Goal: Information Seeking & Learning: Learn about a topic

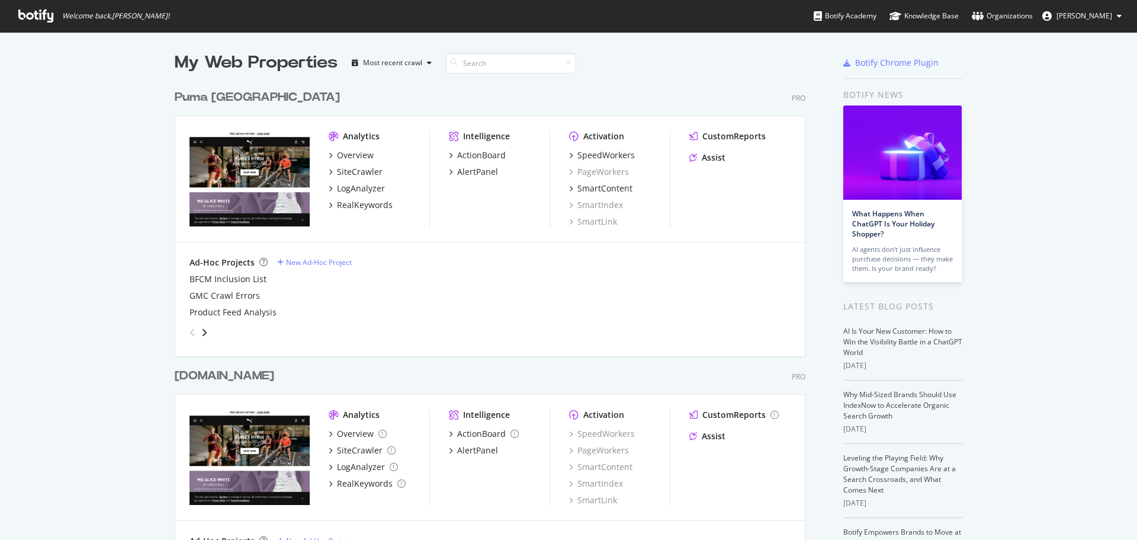
scroll to position [531, 1119]
click at [468, 172] on div "AlertPanel" at bounding box center [477, 172] width 41 height 12
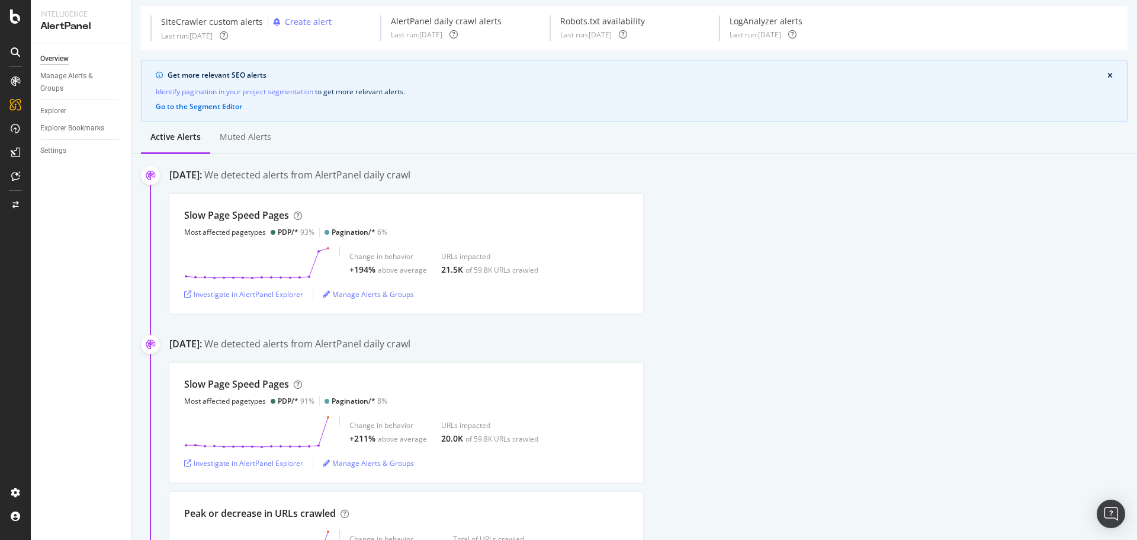
scroll to position [59, 0]
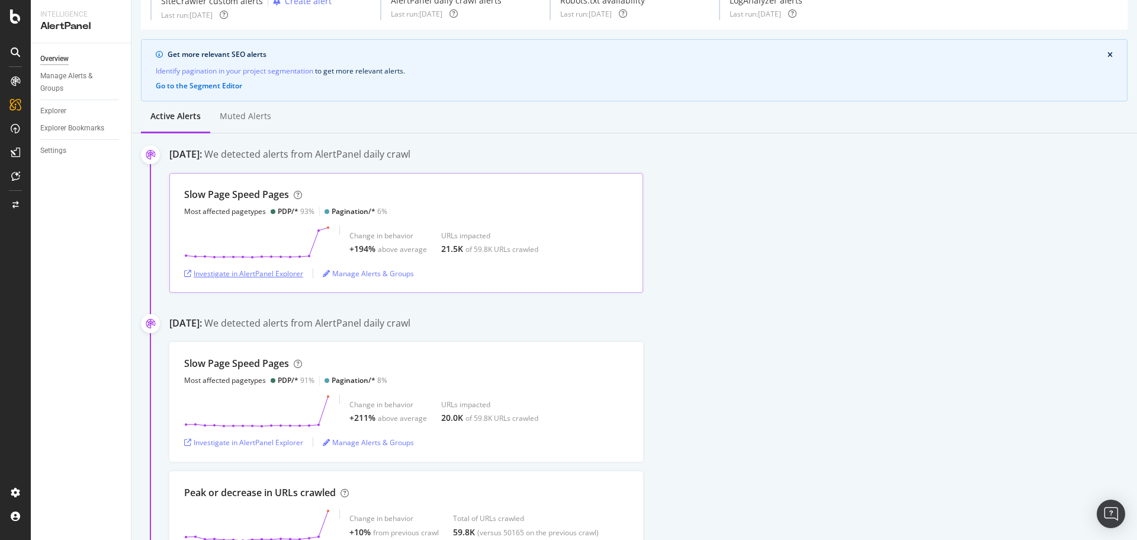
click at [277, 271] on div "Investigate in AlertPanel Explorer" at bounding box center [243, 273] width 119 height 10
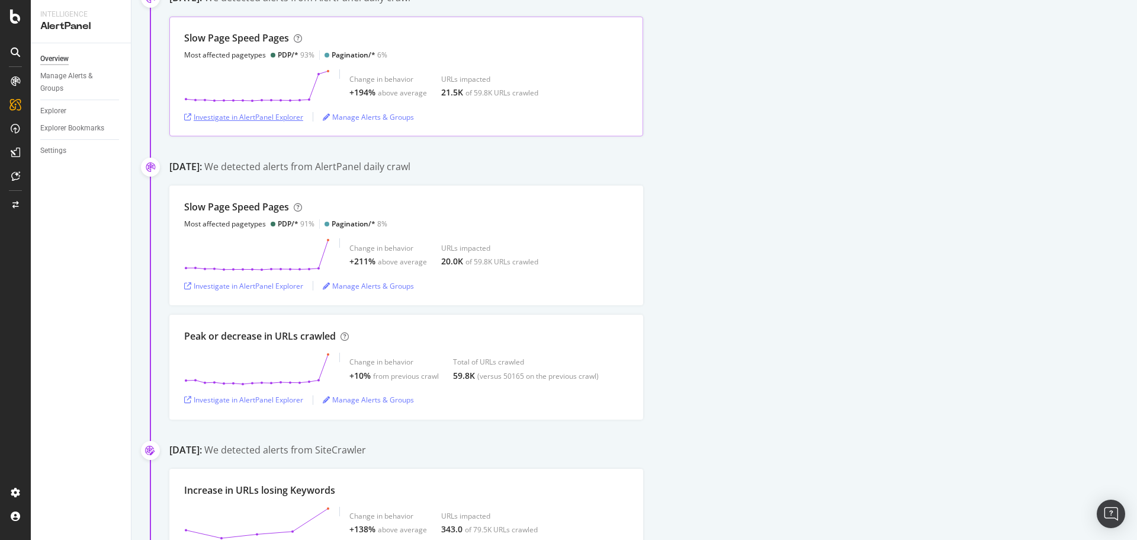
scroll to position [237, 0]
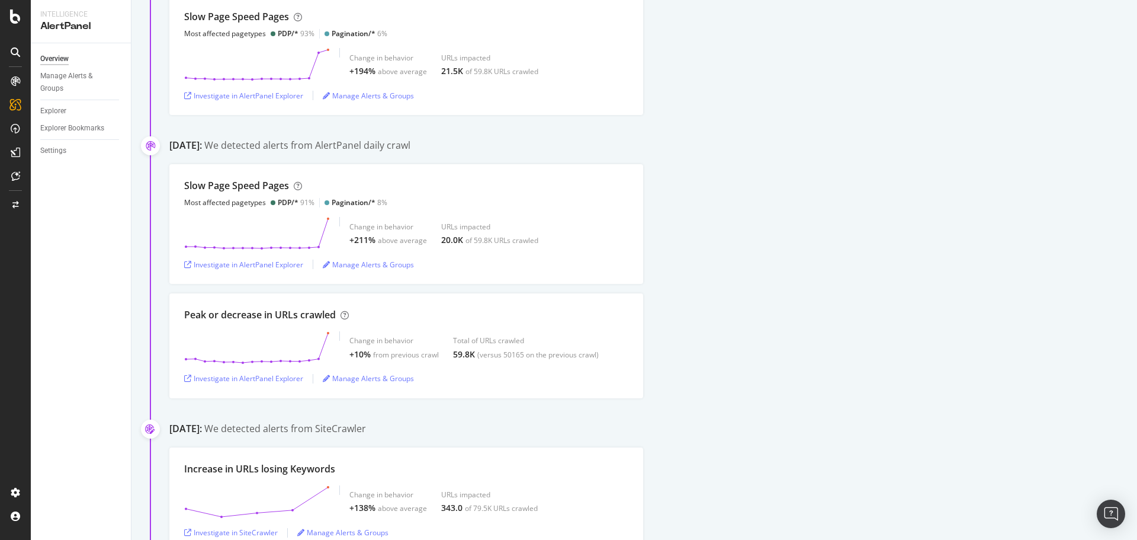
click at [965, 189] on div "Slow Page Speed Pages Most affected pagetypes PDP/* 91% Pagination/* 8% Change …" at bounding box center [653, 224] width 968 height 120
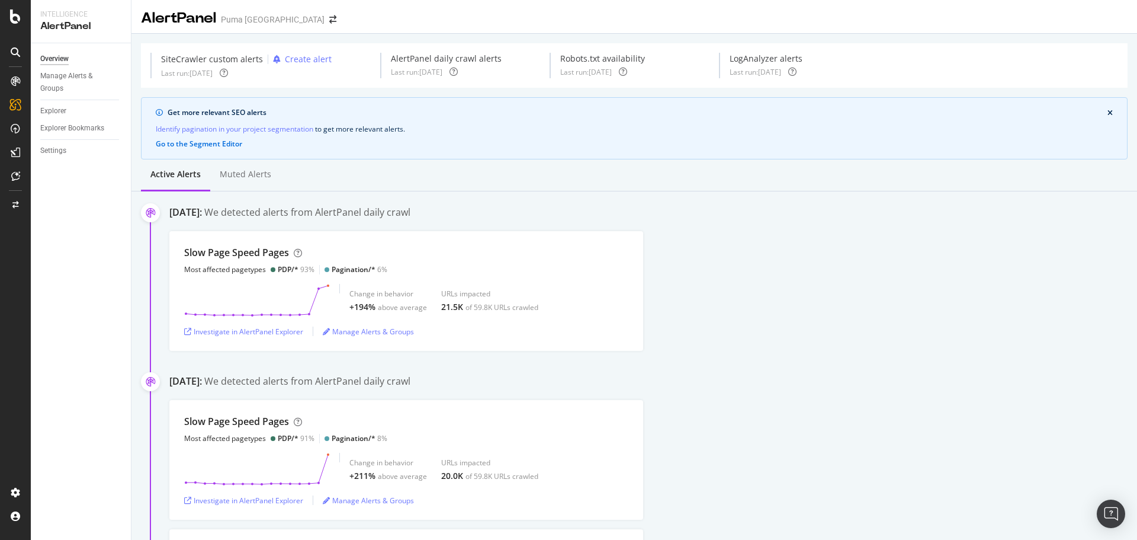
scroll to position [0, 0]
click at [84, 177] on div "RealKeywords" at bounding box center [70, 176] width 53 height 12
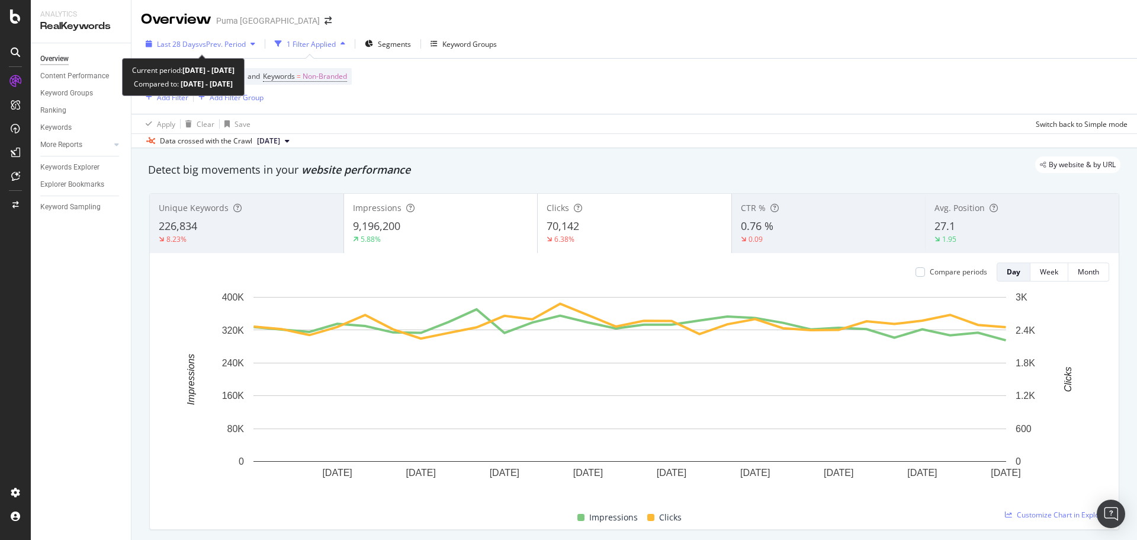
click at [224, 46] on span "vs Prev. Period" at bounding box center [222, 44] width 47 height 10
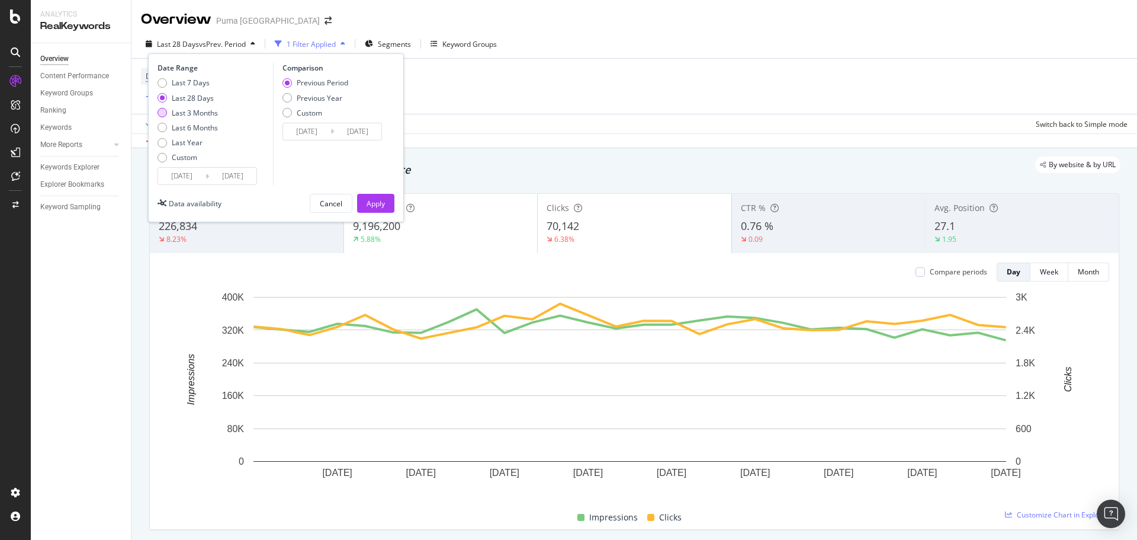
click at [190, 114] on div "Last 3 Months" at bounding box center [195, 113] width 46 height 10
type input "[DATE]"
click at [385, 206] on button "Apply" at bounding box center [375, 203] width 37 height 19
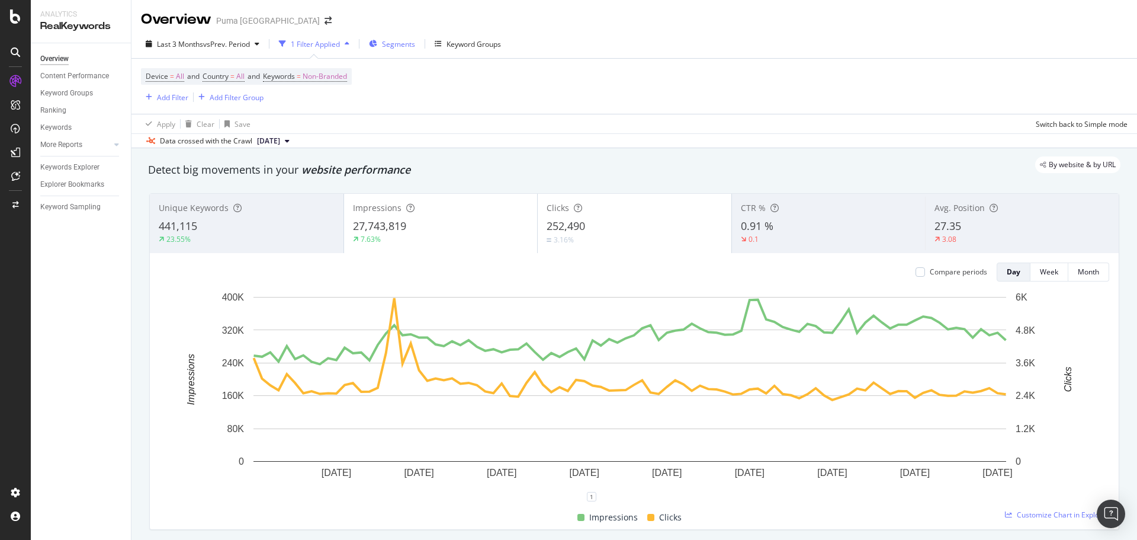
click at [398, 42] on span "Segments" at bounding box center [398, 44] width 33 height 10
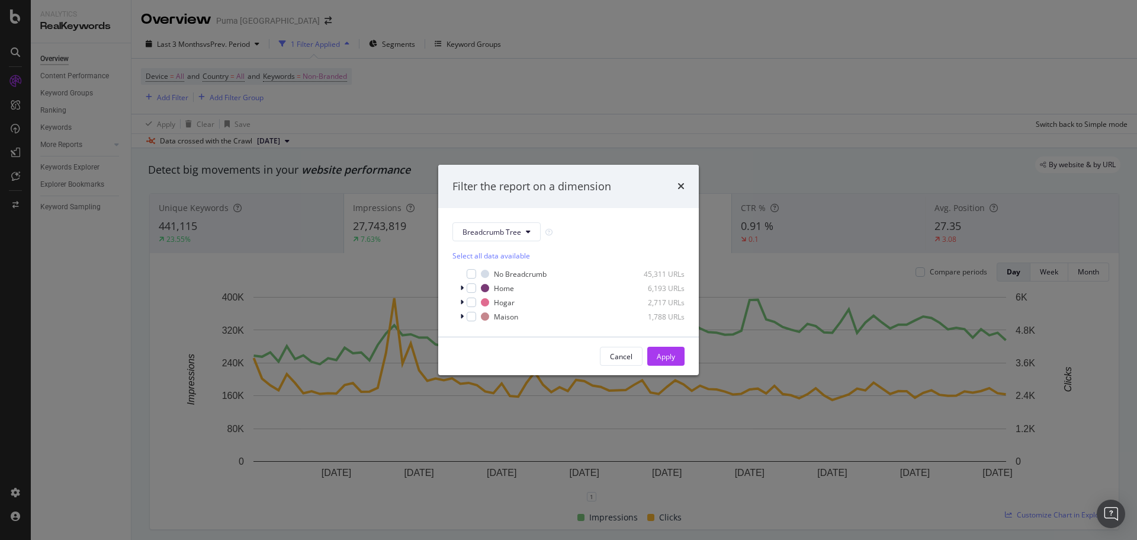
click at [559, 86] on div "Filter the report on a dimension Breadcrumb Tree Select all data available No B…" at bounding box center [568, 270] width 1137 height 540
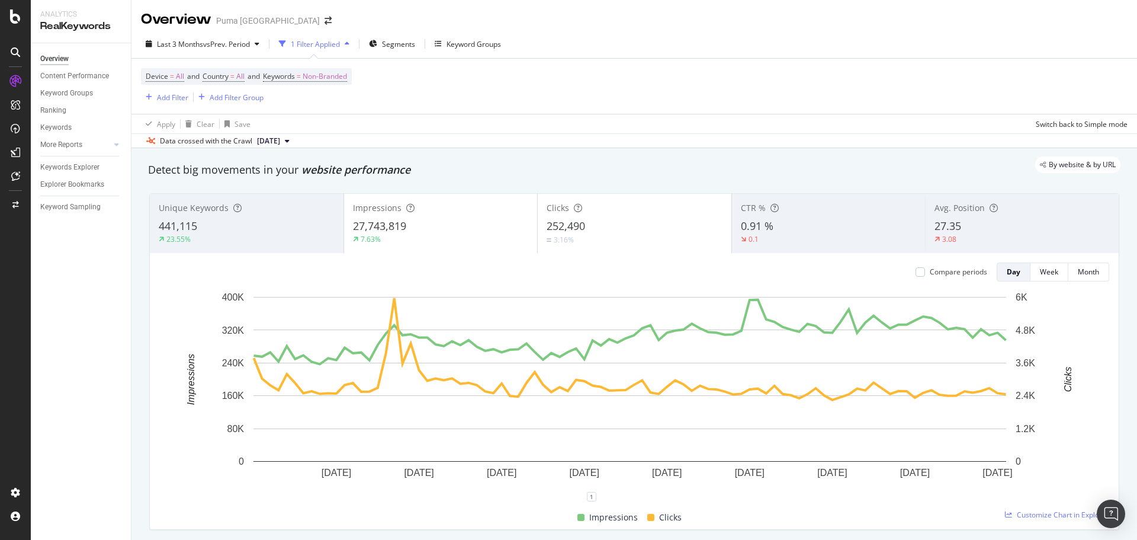
click at [340, 47] on div "1 Filter Applied" at bounding box center [315, 44] width 49 height 10
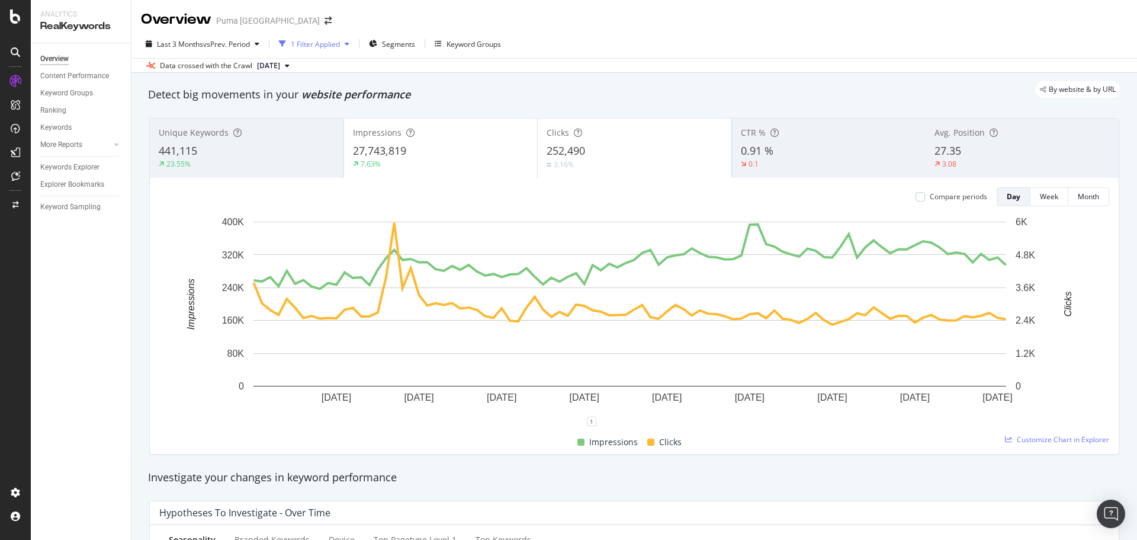
click at [340, 46] on div "1 Filter Applied" at bounding box center [315, 44] width 49 height 10
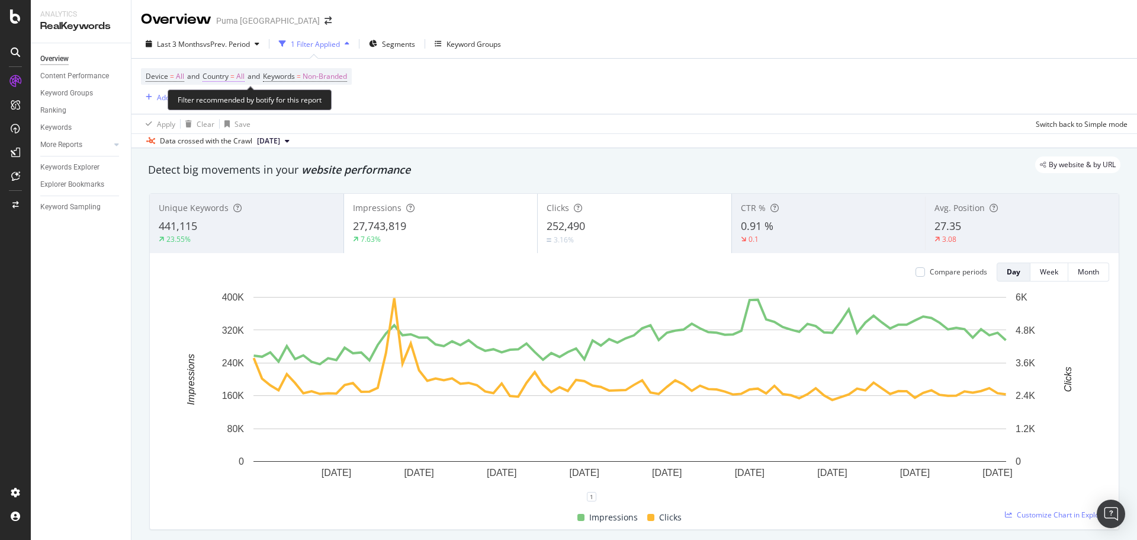
click at [229, 76] on span "Country" at bounding box center [216, 76] width 26 height 10
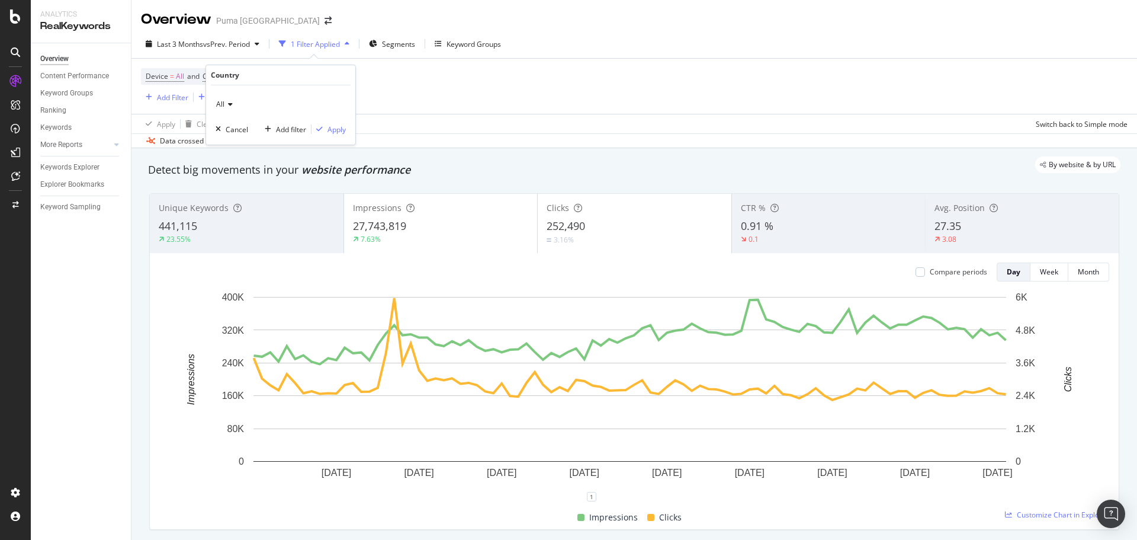
click at [231, 107] on icon at bounding box center [228, 104] width 8 height 7
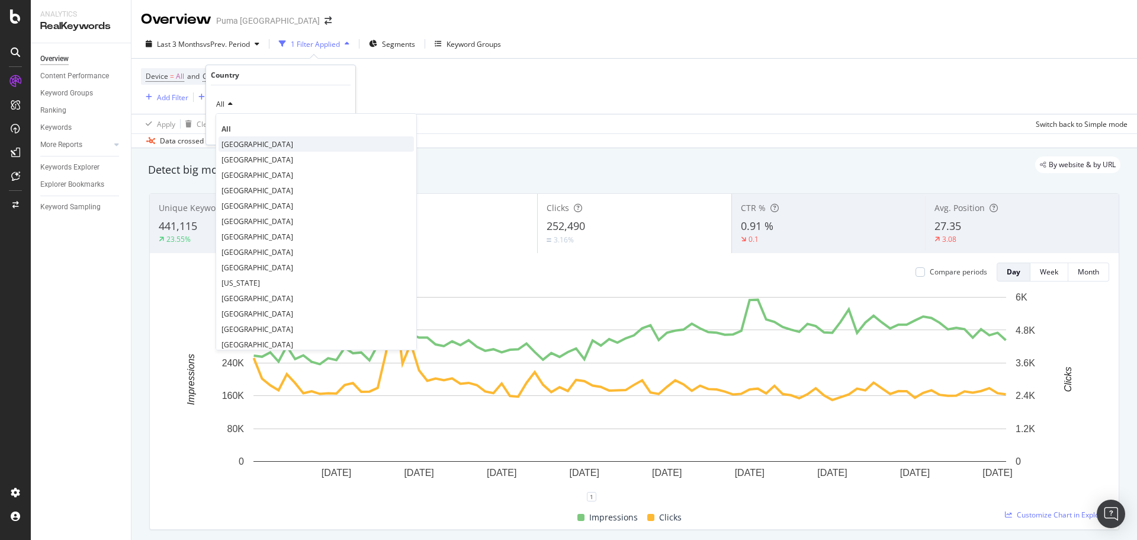
click at [250, 145] on span "[GEOGRAPHIC_DATA]" at bounding box center [258, 144] width 72 height 10
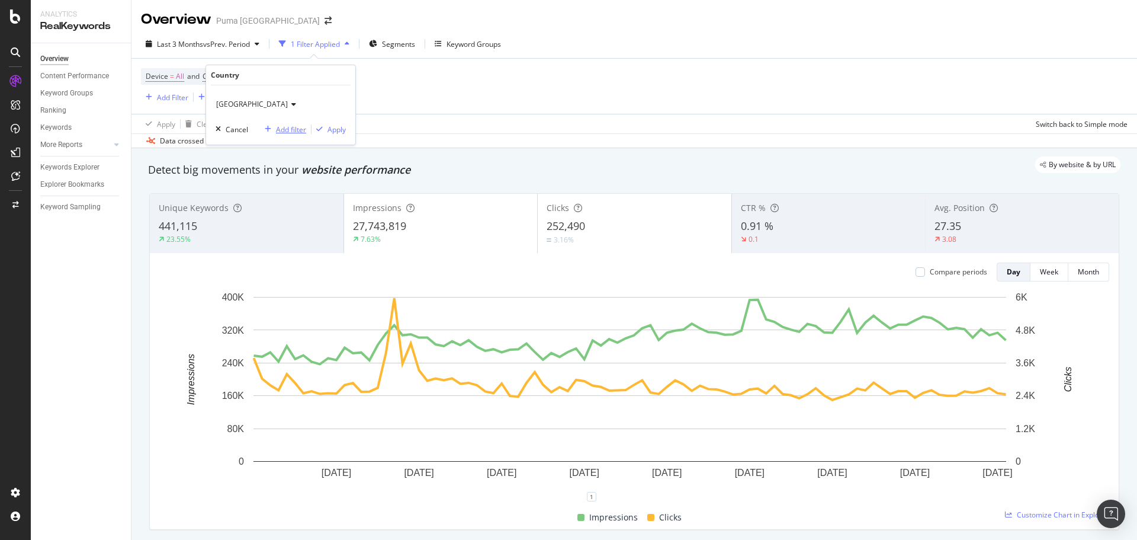
click at [297, 131] on div "Add filter" at bounding box center [291, 129] width 30 height 10
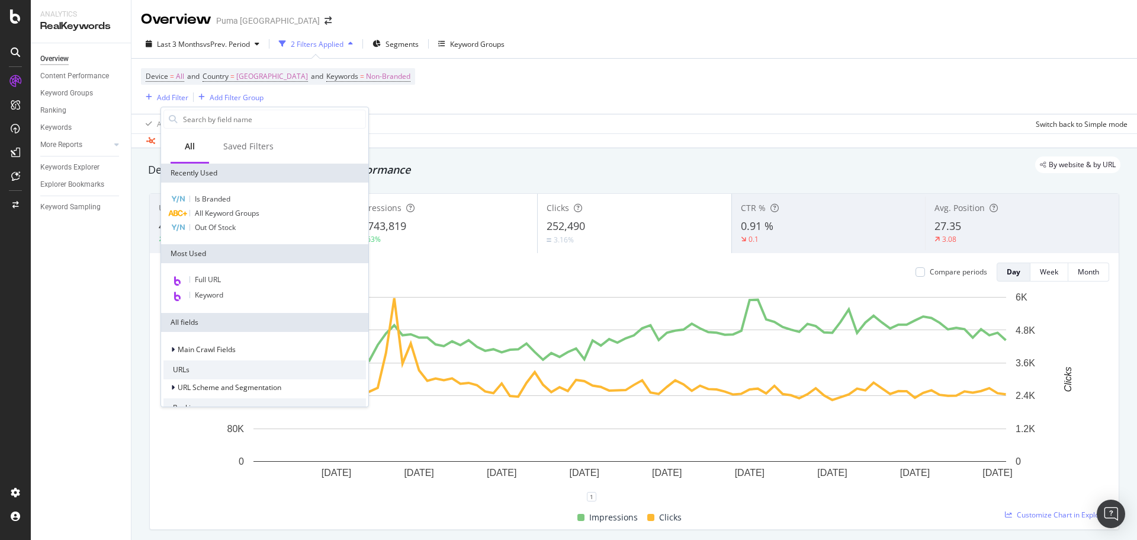
click at [479, 100] on div "Device = All and Country = [GEOGRAPHIC_DATA] and Keywords = Non-Branded Add Fil…" at bounding box center [634, 86] width 987 height 55
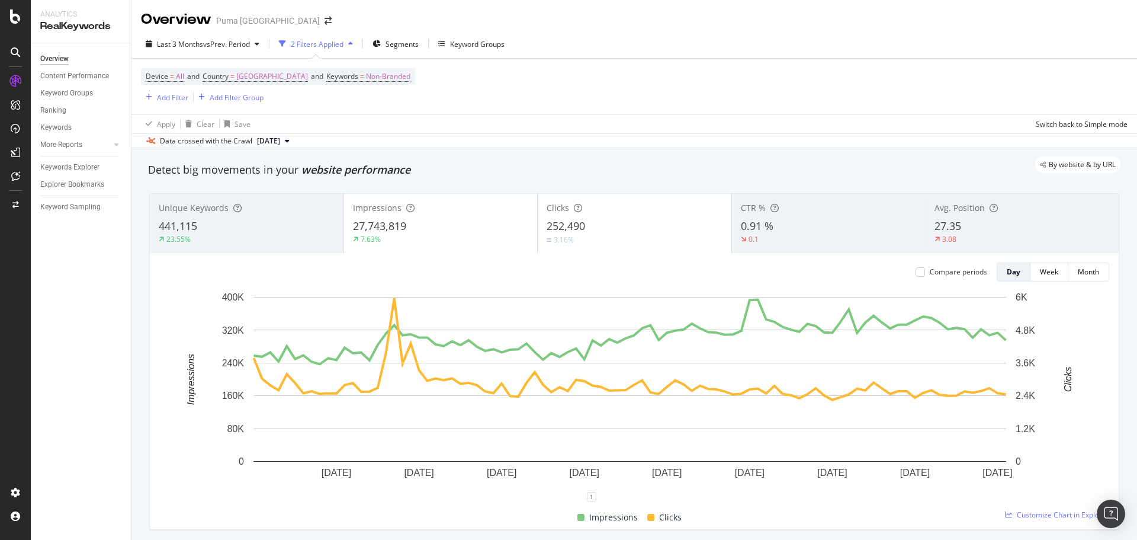
click at [371, 108] on div "Device = All and Country = [GEOGRAPHIC_DATA] and Keywords = Non-Branded Add Fil…" at bounding box center [634, 86] width 987 height 55
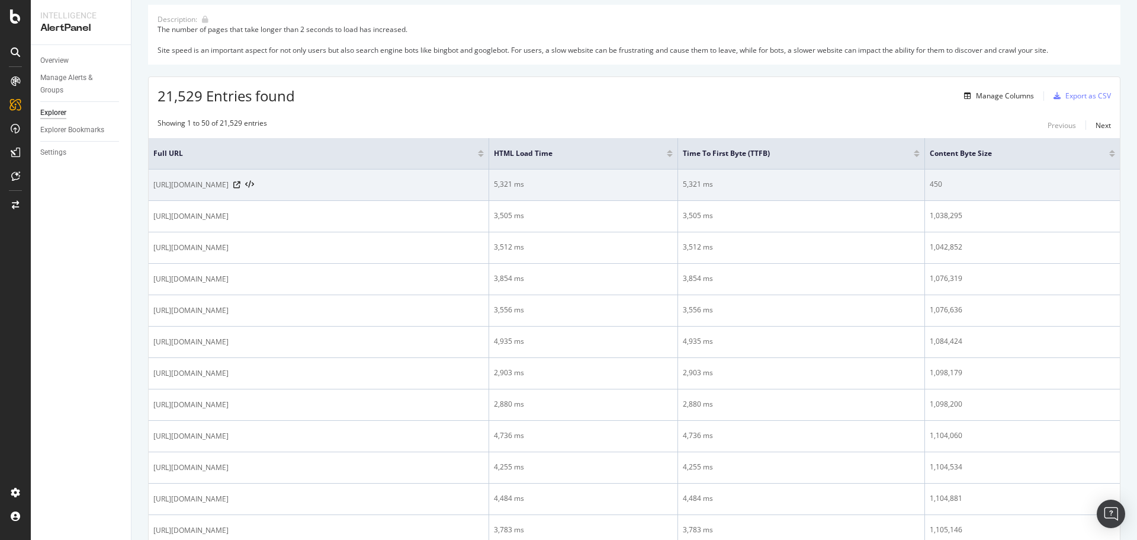
scroll to position [118, 0]
click at [240, 182] on icon at bounding box center [236, 184] width 7 height 7
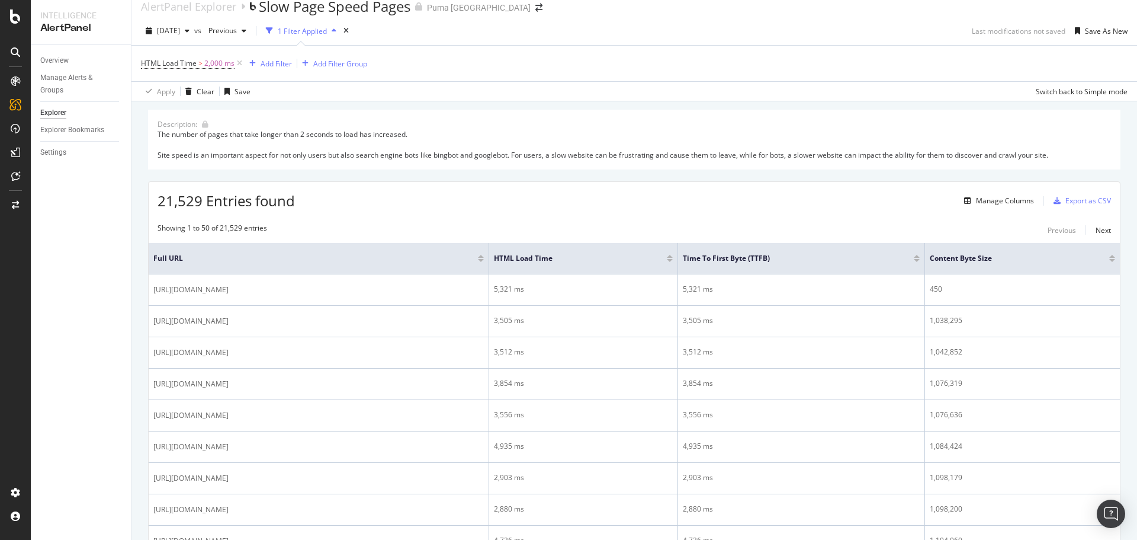
scroll to position [0, 0]
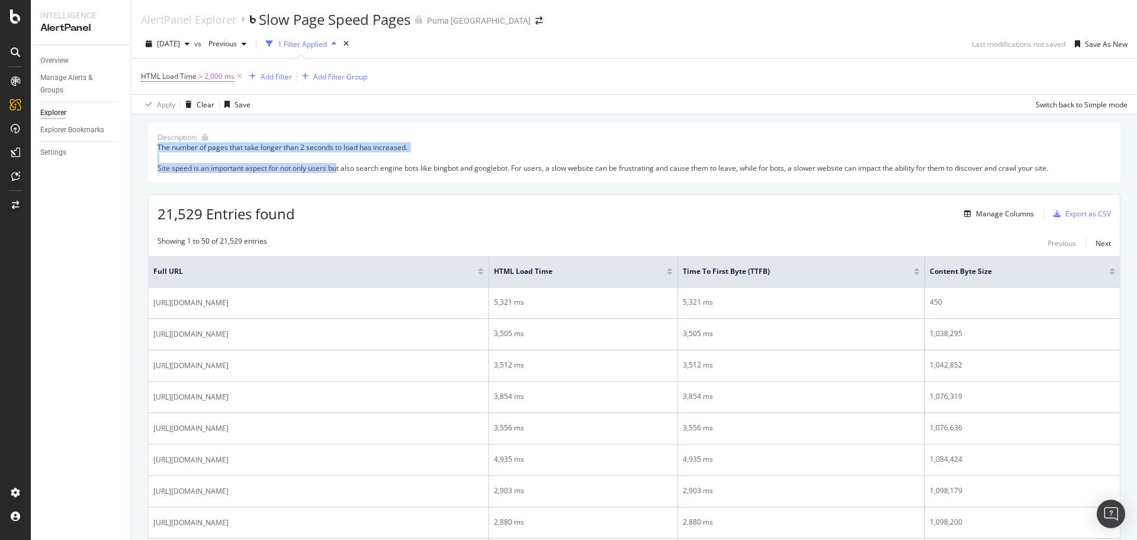
drag, startPoint x: 157, startPoint y: 149, endPoint x: 339, endPoint y: 166, distance: 183.2
click at [339, 166] on div "Description: The number of pages that take longer than 2 seconds to load has in…" at bounding box center [634, 153] width 973 height 60
click at [758, 143] on div "The number of pages that take longer than 2 seconds to load has increased. Site…" at bounding box center [635, 157] width 954 height 30
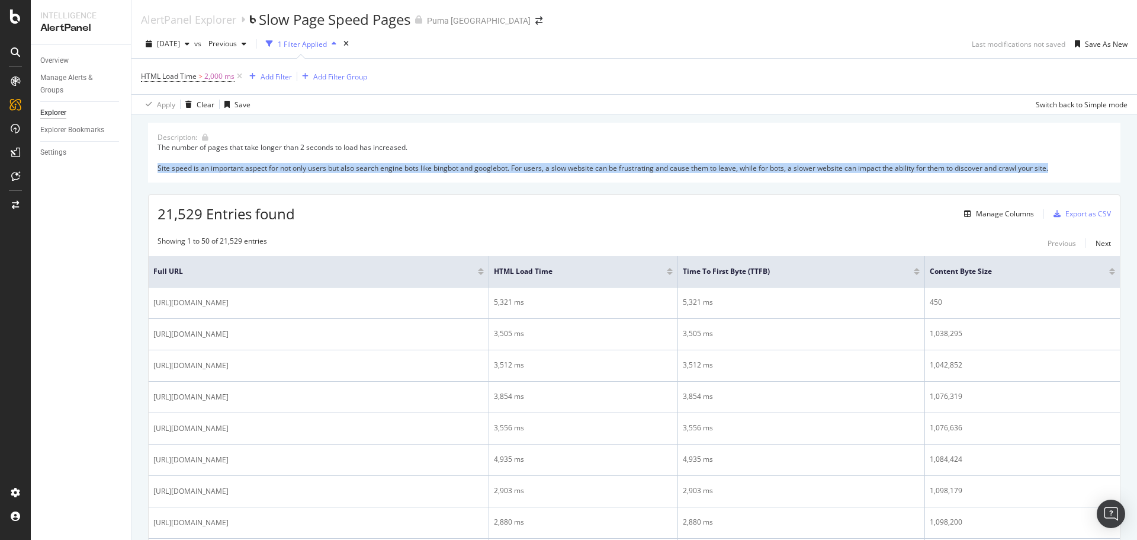
drag, startPoint x: 1074, startPoint y: 175, endPoint x: 156, endPoint y: 168, distance: 918.1
click at [156, 168] on div "Description: The number of pages that take longer than 2 seconds to load has in…" at bounding box center [634, 153] width 973 height 60
copy div "Site speed is an important aspect for not only users but also search engine bot…"
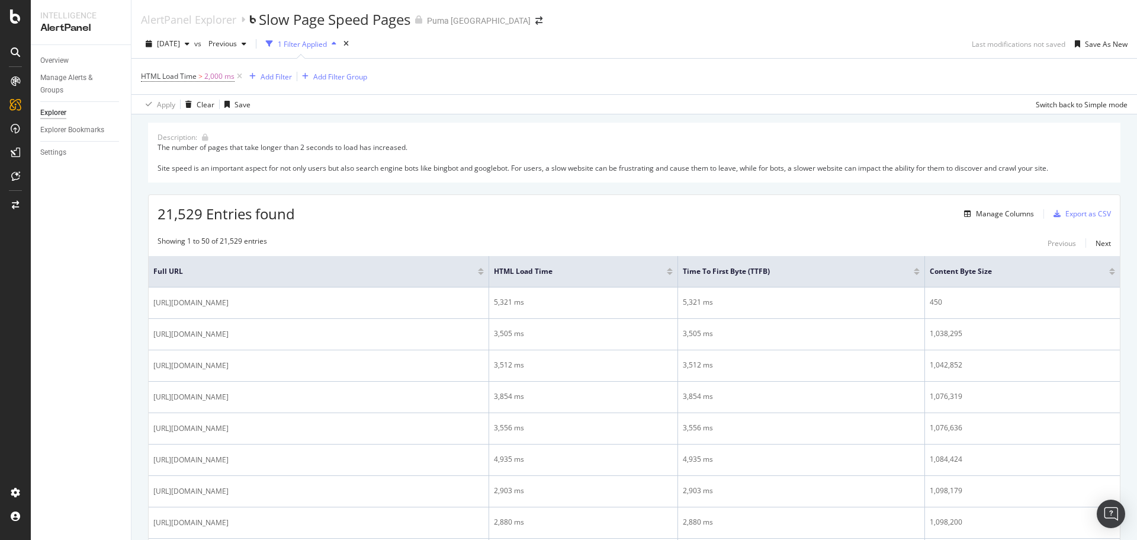
click at [1081, 161] on div "The number of pages that take longer than 2 seconds to load has increased. Site…" at bounding box center [635, 157] width 954 height 30
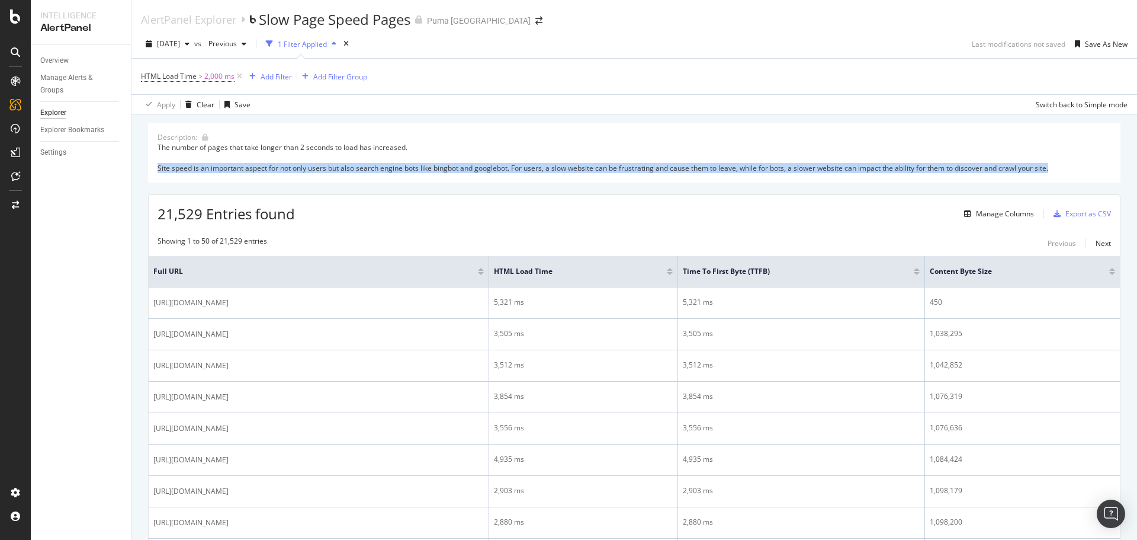
drag, startPoint x: 1065, startPoint y: 166, endPoint x: 157, endPoint y: 165, distance: 908.0
click at [157, 165] on div "Description: The number of pages that take longer than 2 seconds to load has in…" at bounding box center [634, 153] width 973 height 60
copy div "Site speed is an important aspect for not only users but also search engine bot…"
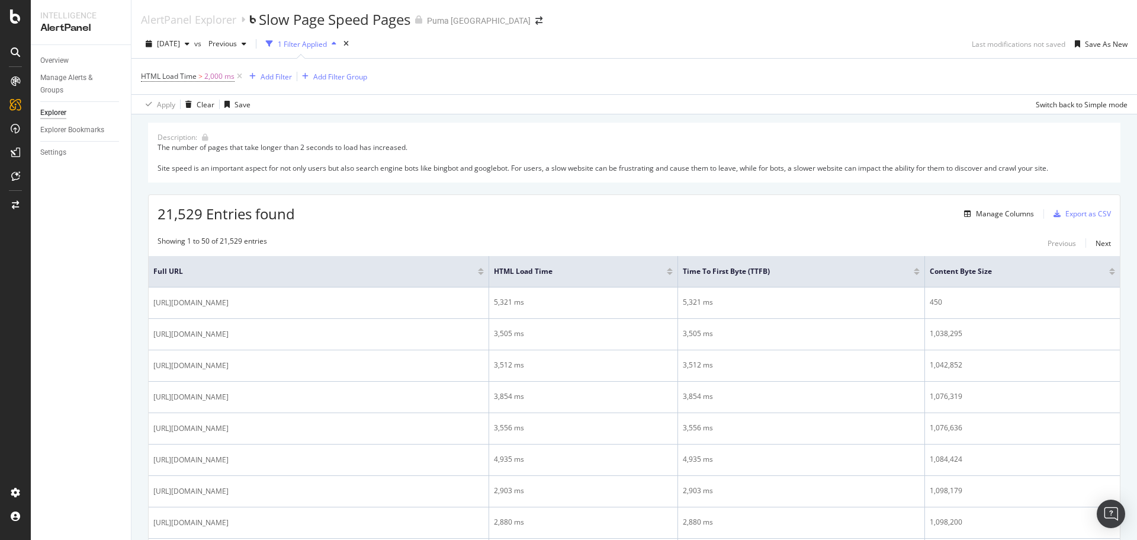
click at [1076, 216] on div "Export as CSV" at bounding box center [1089, 213] width 46 height 10
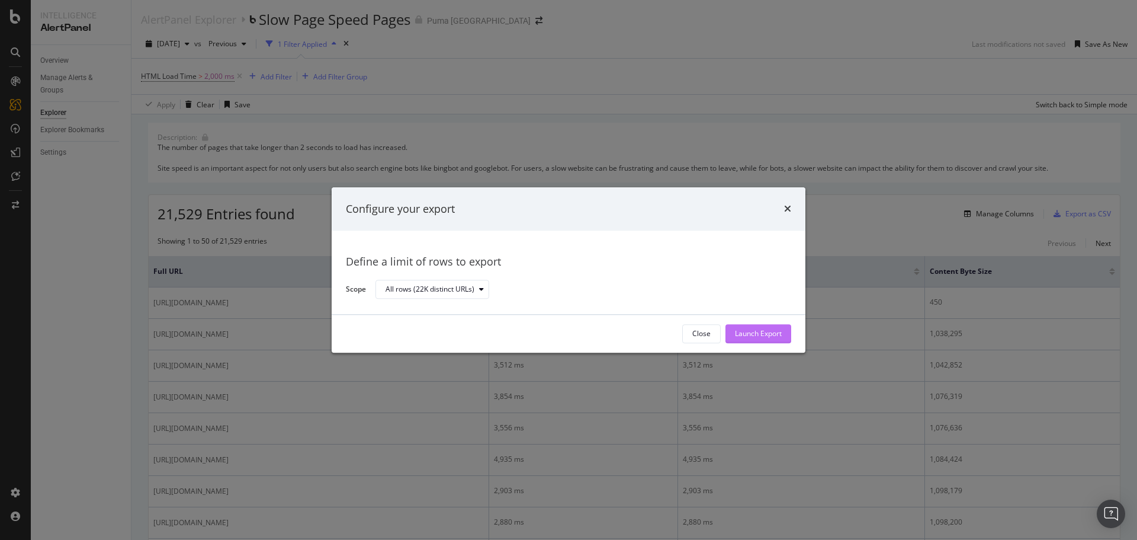
click at [773, 338] on div "Launch Export" at bounding box center [758, 334] width 47 height 10
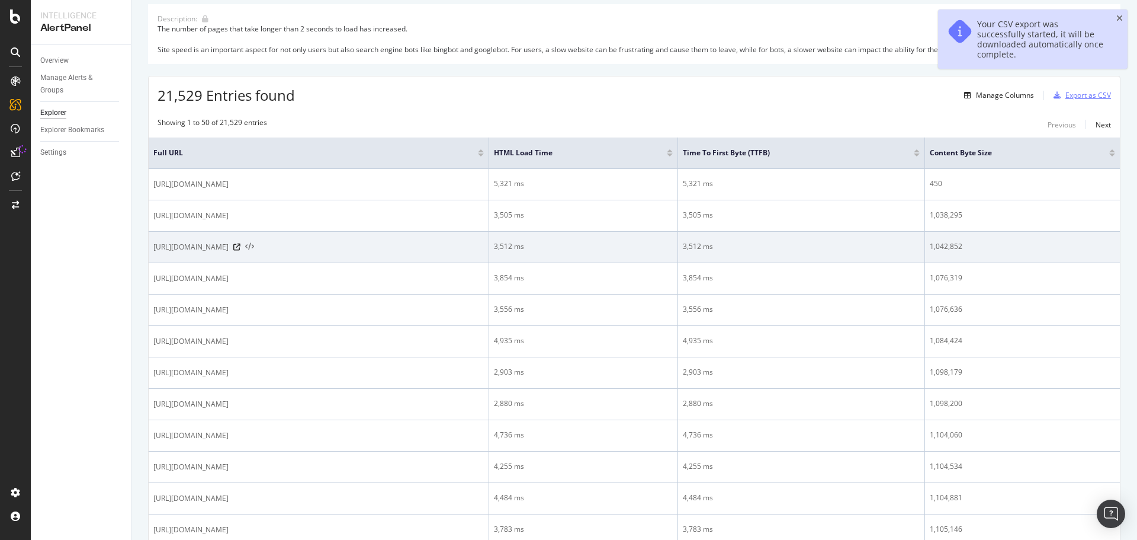
scroll to position [178, 0]
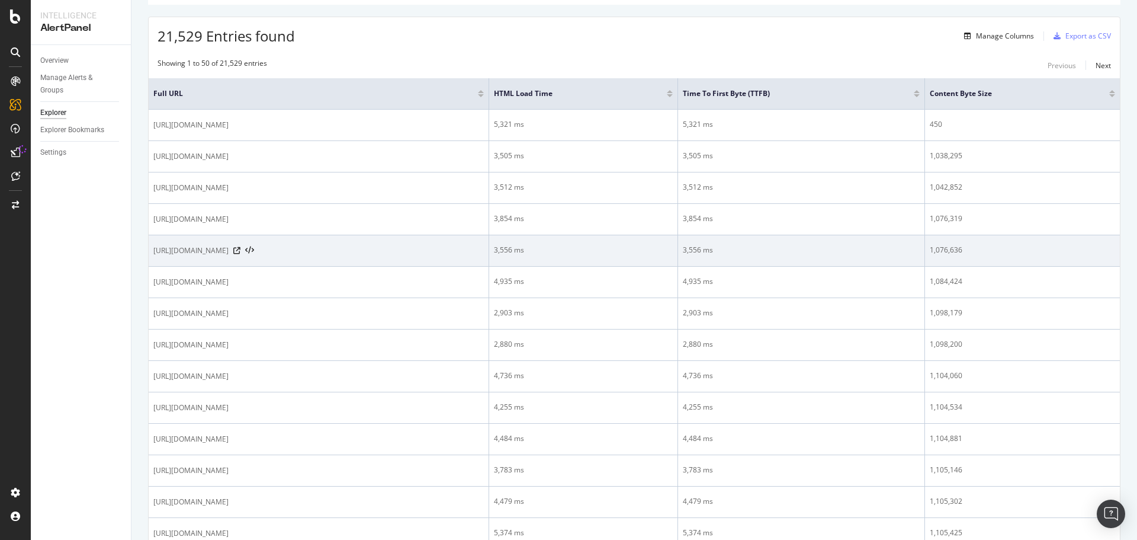
drag, startPoint x: 444, startPoint y: 251, endPoint x: 150, endPoint y: 251, distance: 293.2
click at [150, 251] on td "https://ca.puma.com/ca/en/pd/speedcat-cow-print-sneakers-women/406141?swatch=01" at bounding box center [319, 250] width 341 height 31
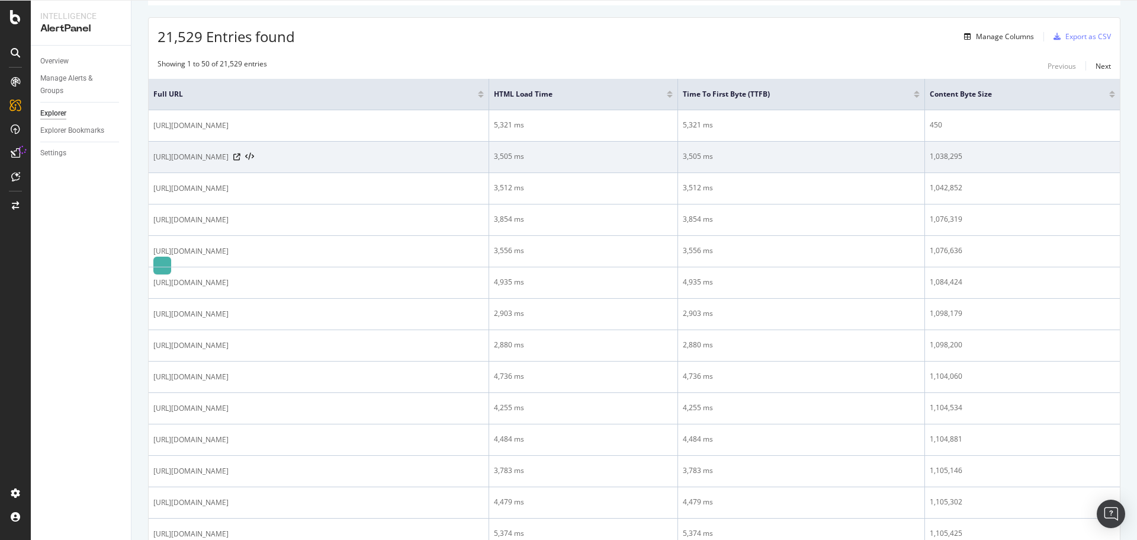
copy span "https://ca.puma.com/ca/en/pd/speedcat-cow-print-sneakers-women/406141?swatch=01"
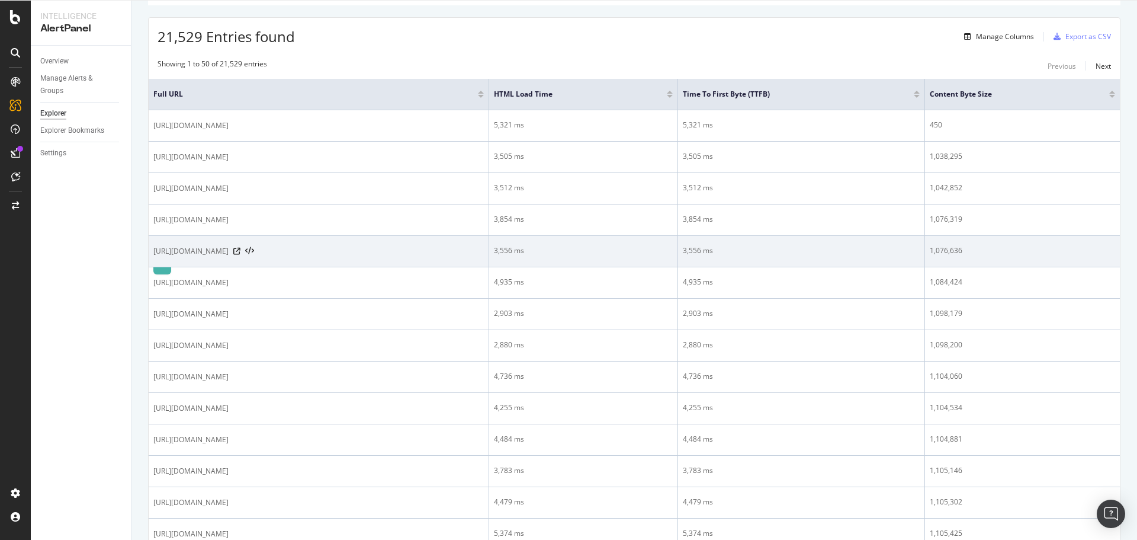
copy span "https://ca.puma.com/ca/en/pd/speedcat-cow-print-sneakers-women/406141?swatch=01"
